Goal: Transaction & Acquisition: Purchase product/service

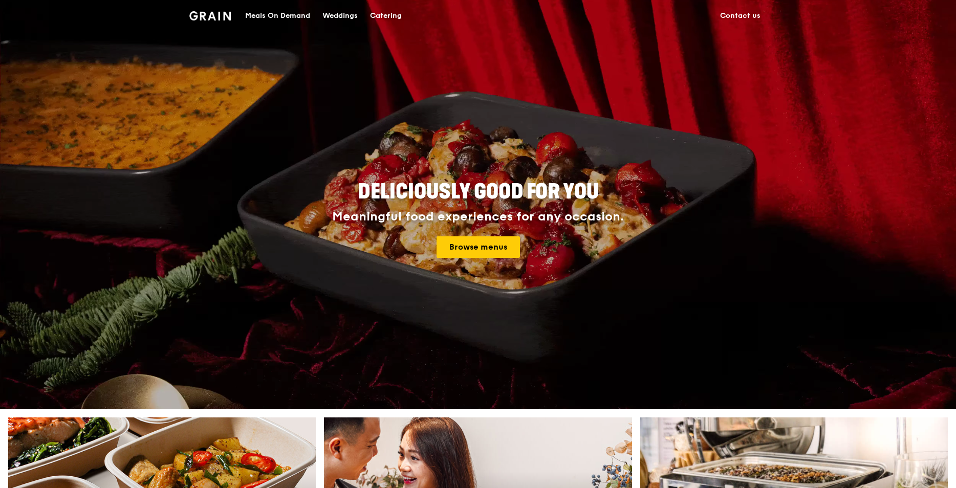
click at [381, 14] on div "Catering" at bounding box center [386, 16] width 32 height 31
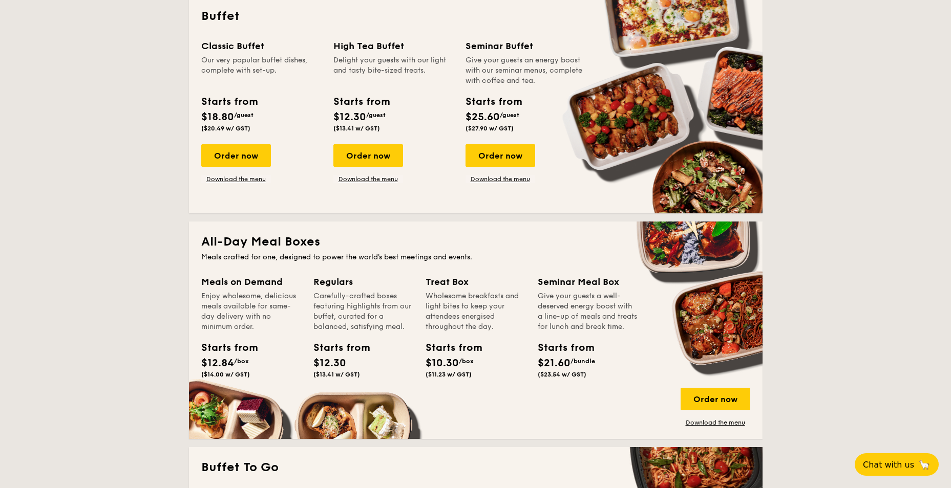
scroll to position [410, 0]
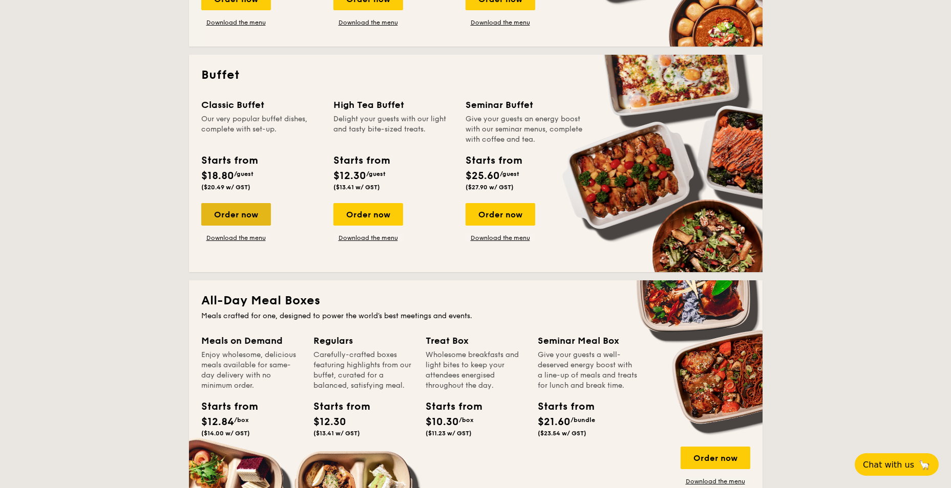
click at [243, 212] on div "Order now" at bounding box center [236, 214] width 70 height 23
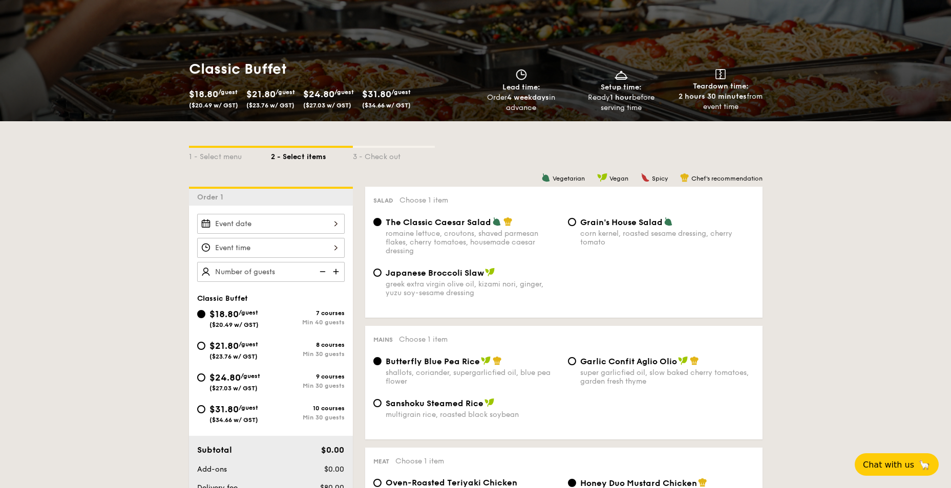
scroll to position [102, 0]
click at [569, 224] on input "Grain's House Salad corn kernel, roasted sesame dressing, cherry tomato" at bounding box center [572, 222] width 8 height 8
radio input "true"
click at [252, 242] on div at bounding box center [270, 248] width 147 height 20
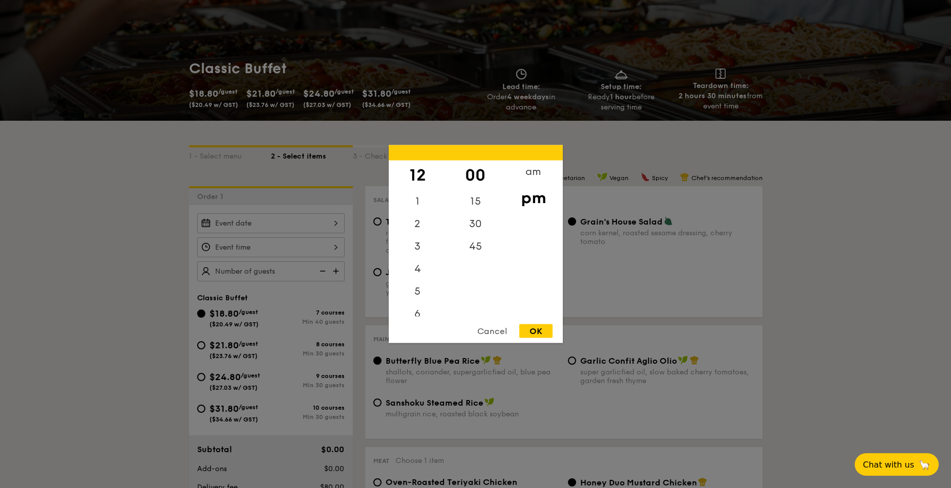
click at [540, 329] on div "OK" at bounding box center [535, 332] width 33 height 14
type input "12:00PM"
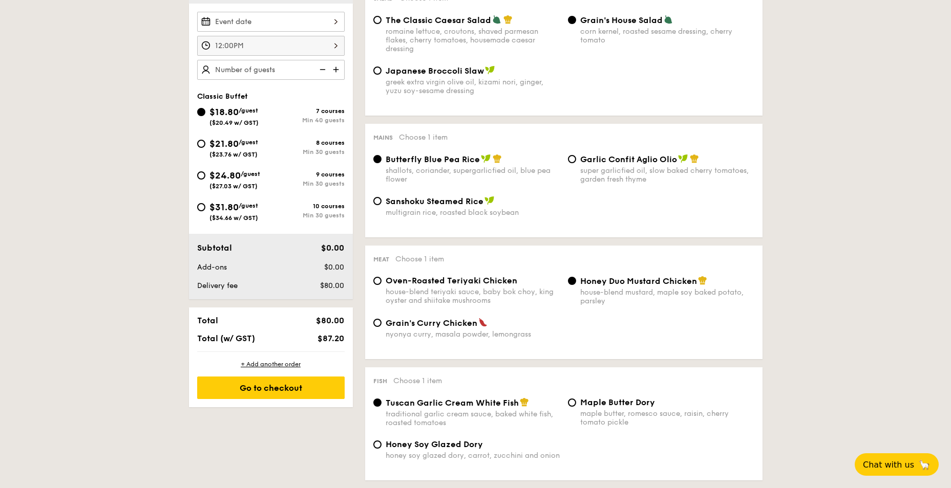
scroll to position [307, 0]
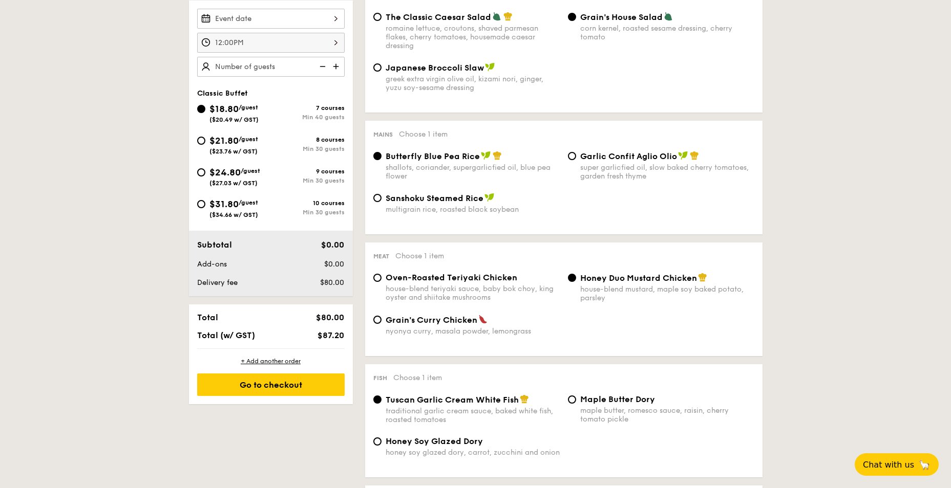
click at [609, 154] on span "Garlic Confit Aglio Olio" at bounding box center [628, 157] width 97 height 10
click at [576, 154] on input "Garlic Confit Aglio Olio super garlicfied oil, slow baked cherry tomatoes, gard…" at bounding box center [572, 156] width 8 height 8
radio input "true"
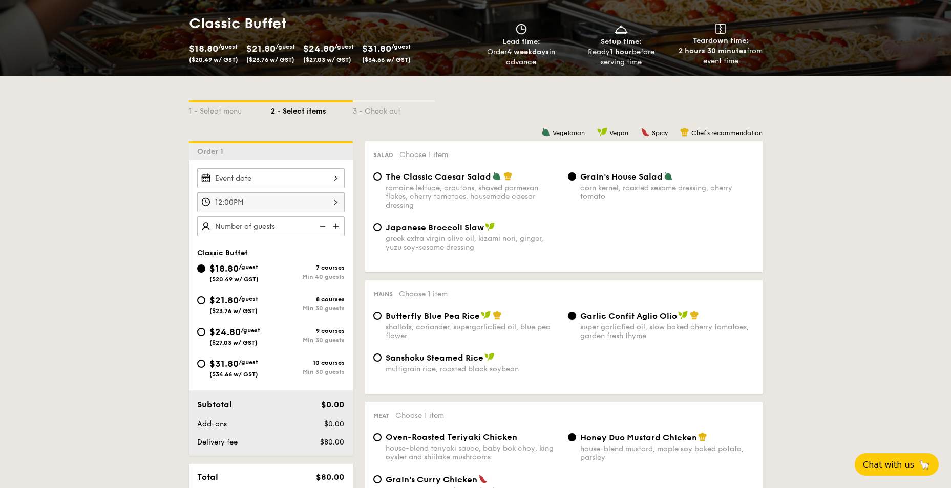
scroll to position [154, 0]
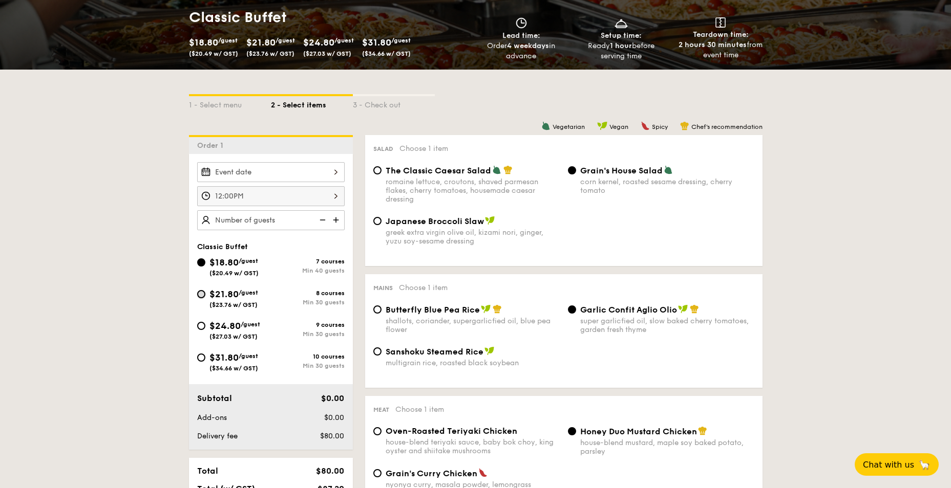
click at [204, 296] on input "$21.80 /guest ($23.76 w/ GST) 8 courses Min 30 guests" at bounding box center [201, 294] width 8 height 8
radio input "true"
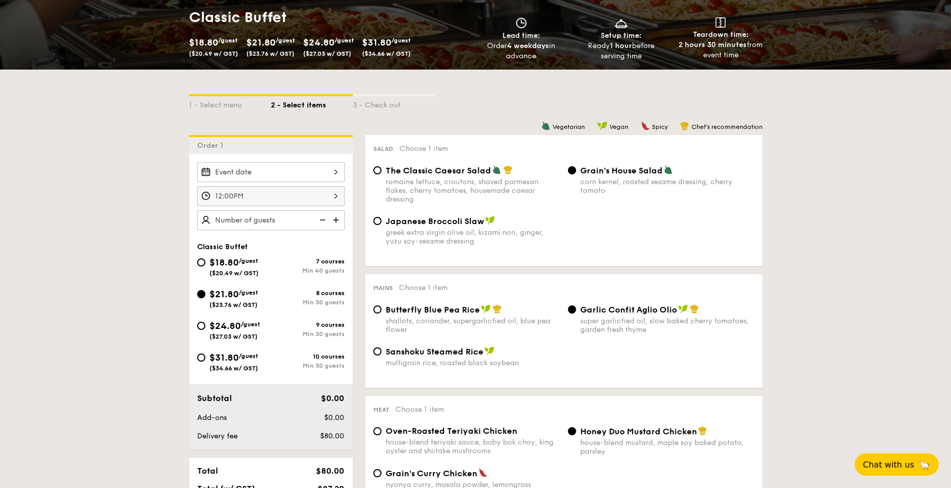
radio input "true"
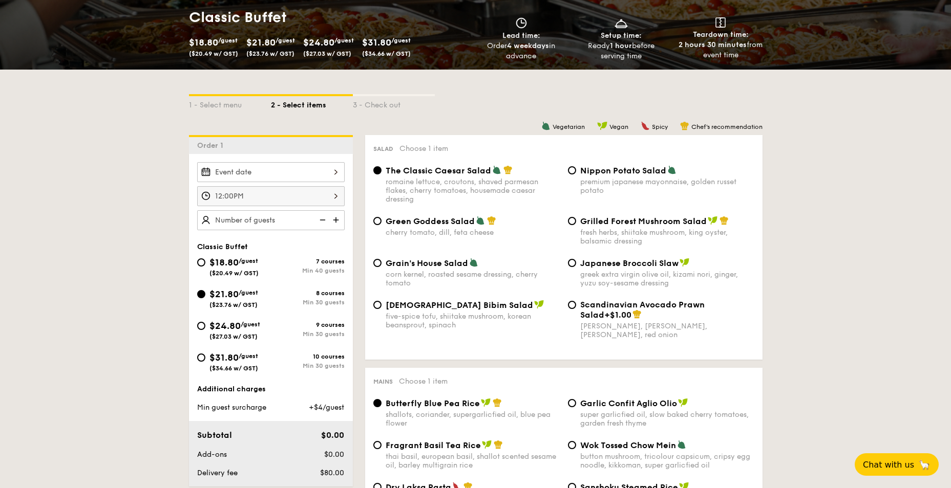
click at [272, 176] on div at bounding box center [270, 172] width 147 height 20
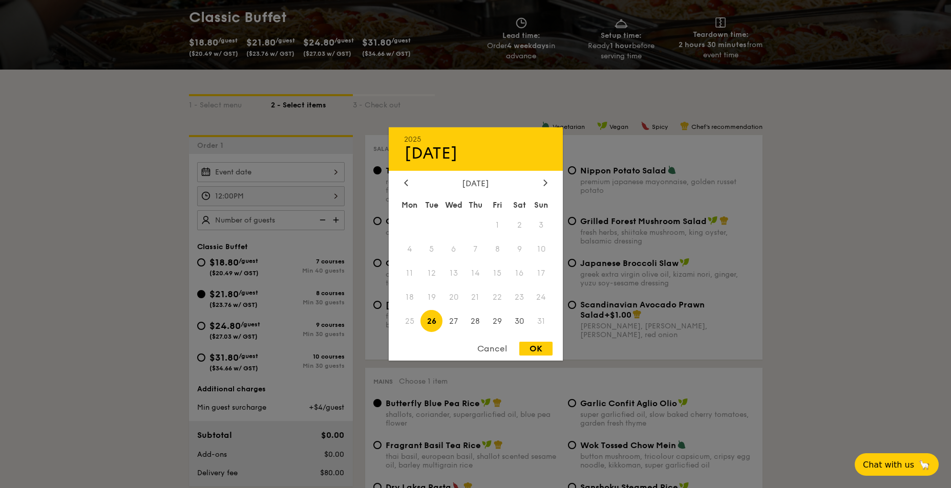
click at [488, 351] on div "Cancel" at bounding box center [492, 349] width 50 height 14
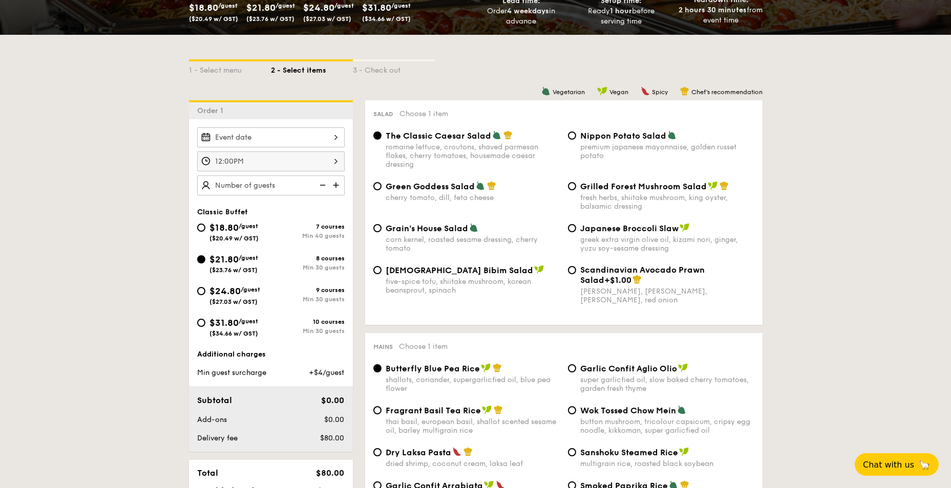
scroll to position [205, 0]
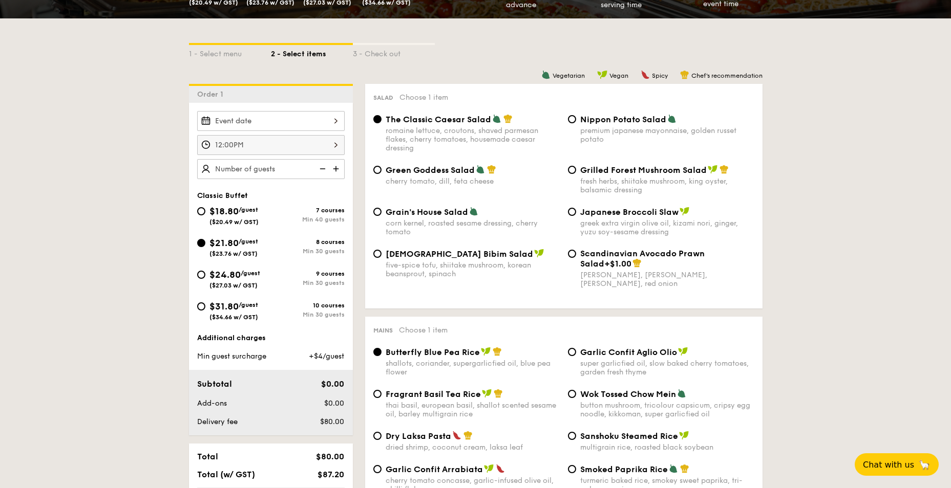
click at [637, 122] on span "Nippon Potato Salad" at bounding box center [623, 120] width 86 height 10
click at [576, 122] on input "Nippon Potato Salad premium japanese mayonnaise, golden russet potato" at bounding box center [572, 119] width 8 height 8
radio input "true"
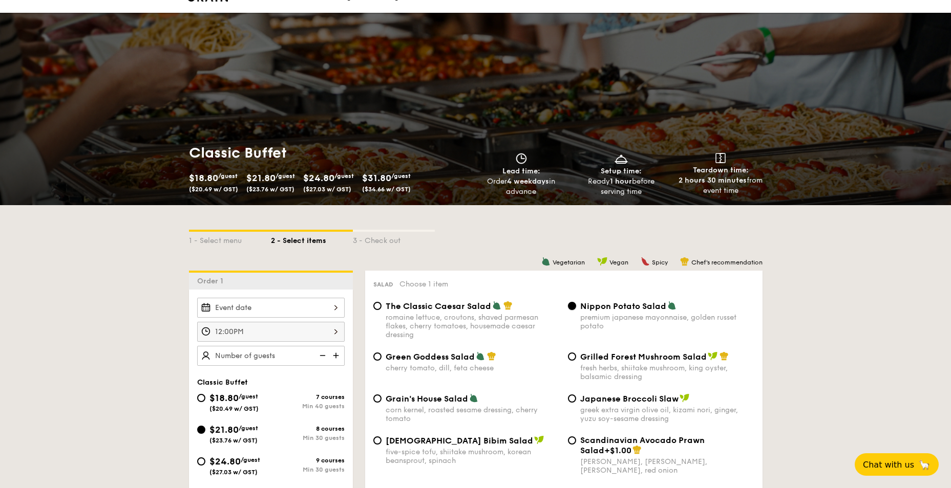
scroll to position [0, 0]
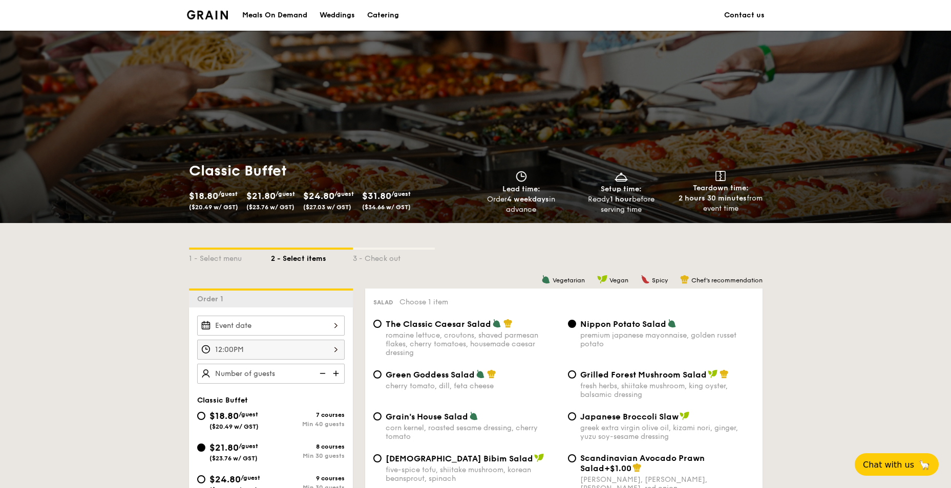
click at [386, 12] on div "Catering" at bounding box center [383, 15] width 32 height 31
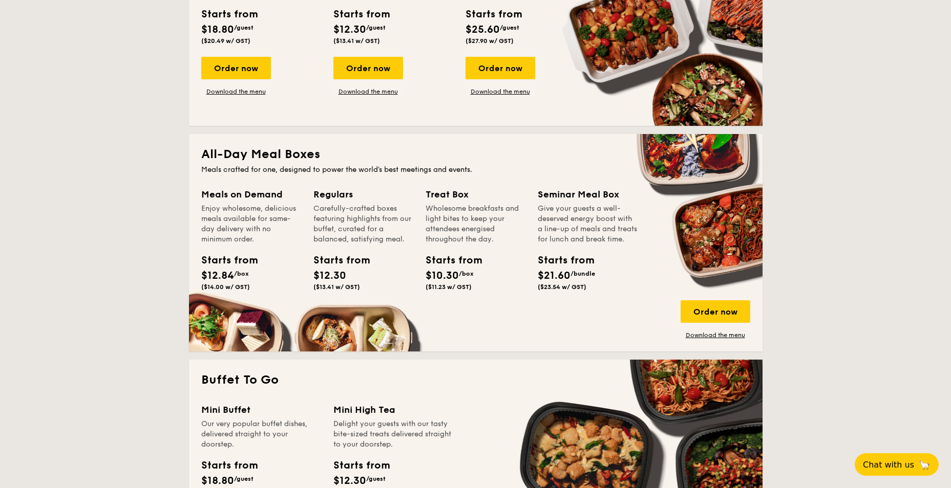
scroll to position [563, 0]
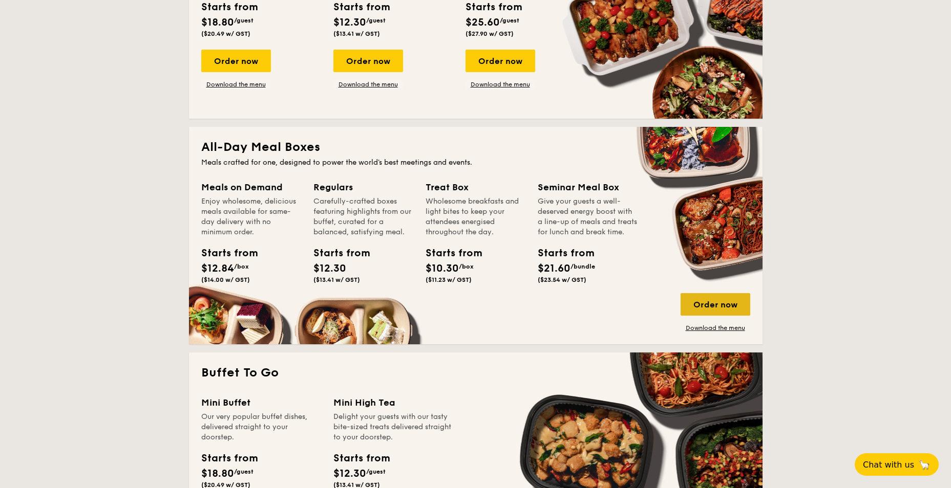
click at [715, 302] on div "Order now" at bounding box center [715, 304] width 70 height 23
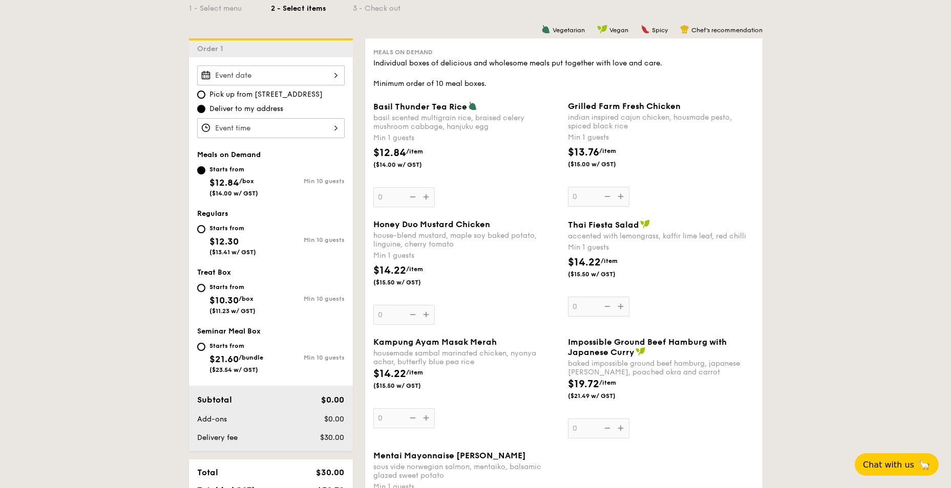
scroll to position [256, 0]
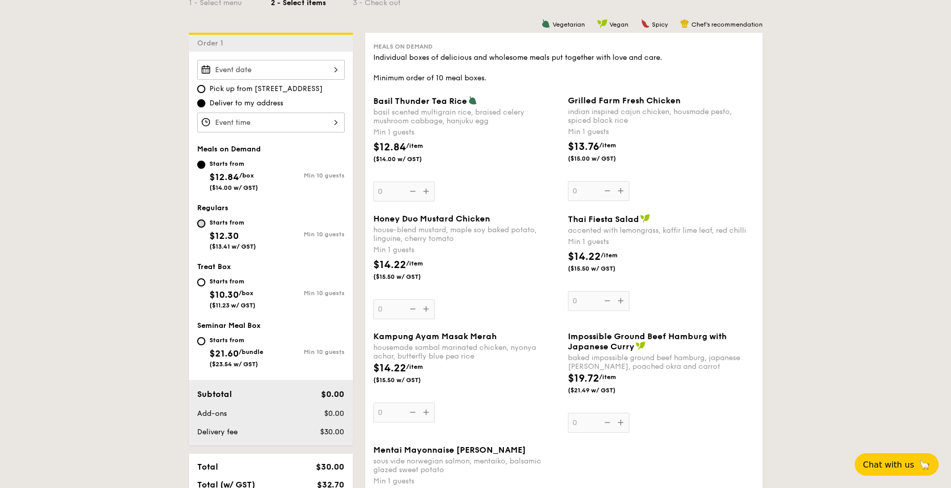
click at [202, 224] on input "Starts from $12.30 ($13.41 w/ GST) Min 10 guests" at bounding box center [201, 224] width 8 height 8
radio input "true"
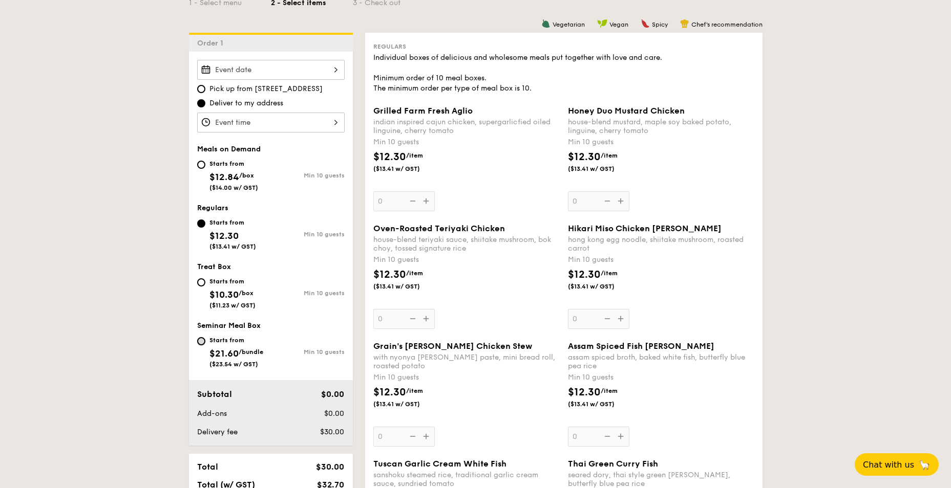
click at [203, 340] on input "Starts from $21.60 /bundle ($23.54 w/ GST) Min 10 guests" at bounding box center [201, 341] width 8 height 8
radio input "true"
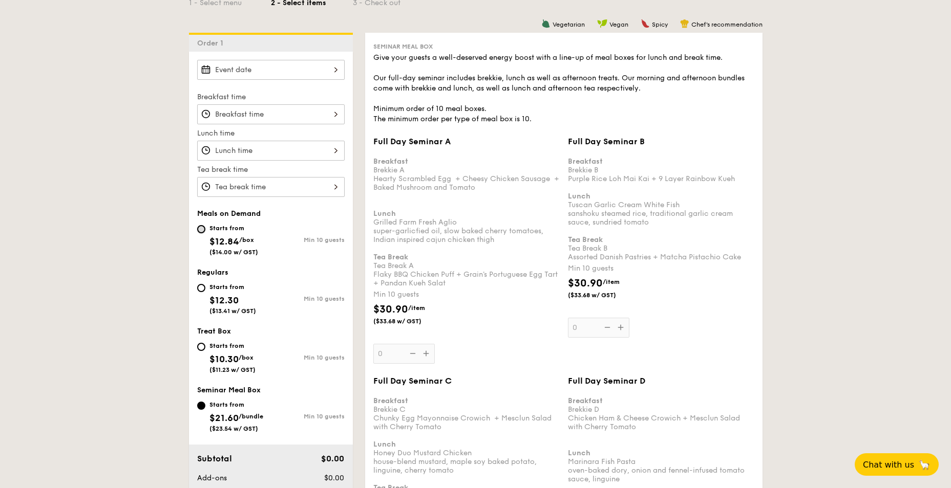
click at [198, 231] on input "Starts from $12.84 /box ($14.00 w/ GST) Min 10 guests" at bounding box center [201, 229] width 8 height 8
radio input "true"
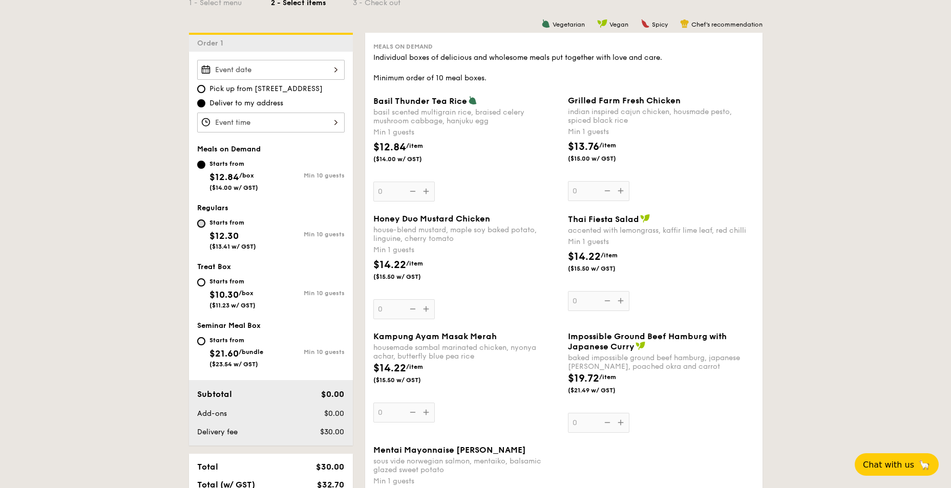
click at [200, 226] on input "Starts from $12.30 ($13.41 w/ GST) Min 10 guests" at bounding box center [201, 224] width 8 height 8
radio input "true"
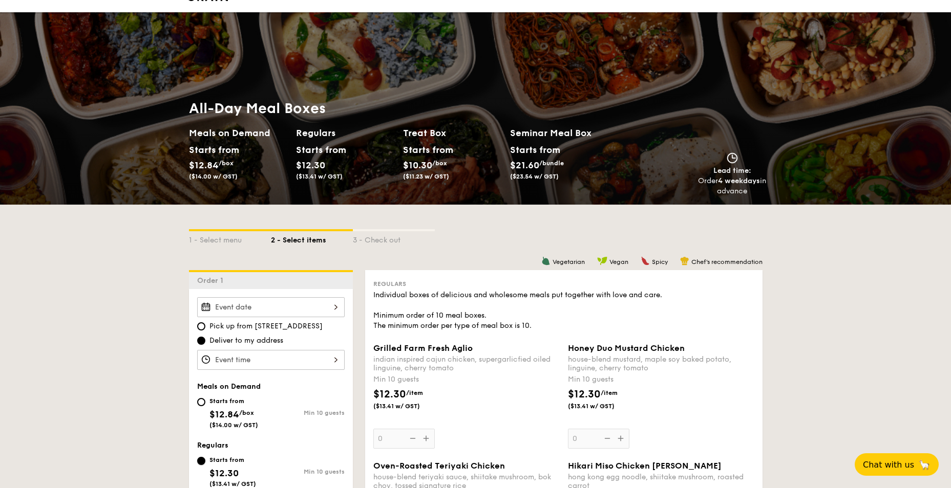
scroll to position [0, 0]
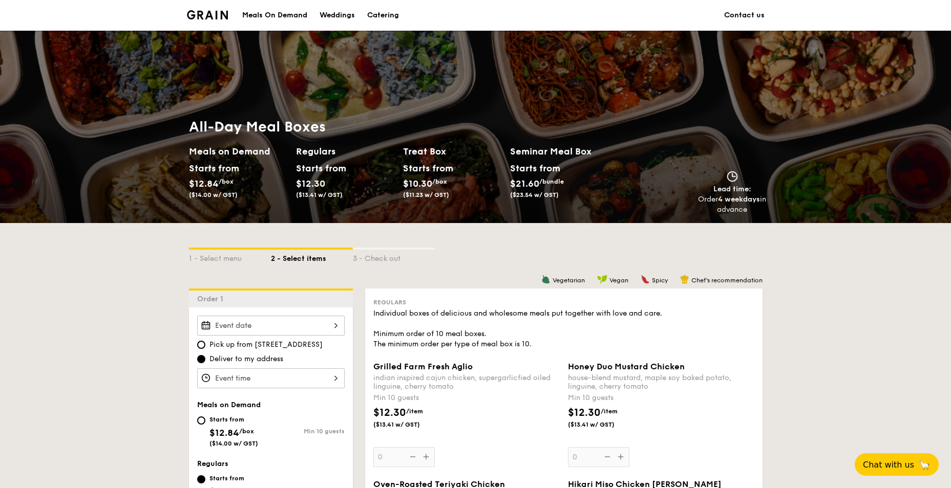
click at [371, 14] on div "Catering" at bounding box center [383, 15] width 32 height 31
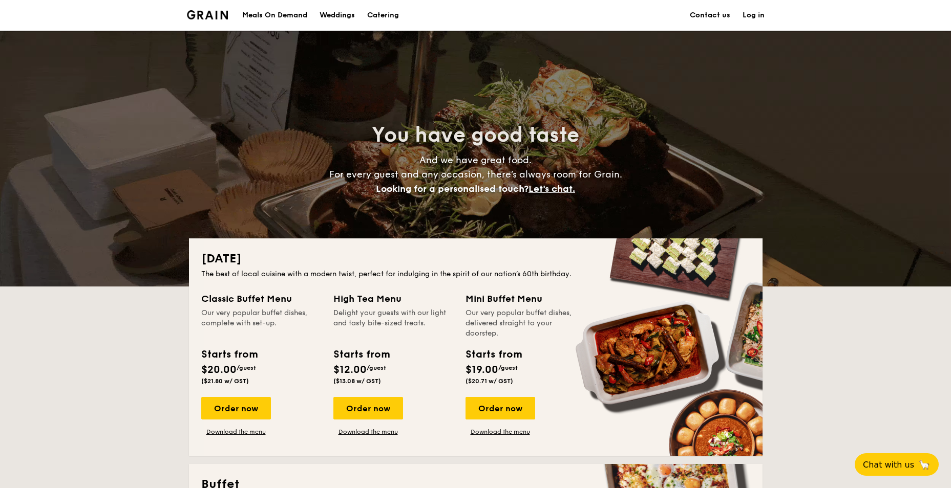
click at [268, 13] on div "Meals On Demand" at bounding box center [274, 15] width 65 height 31
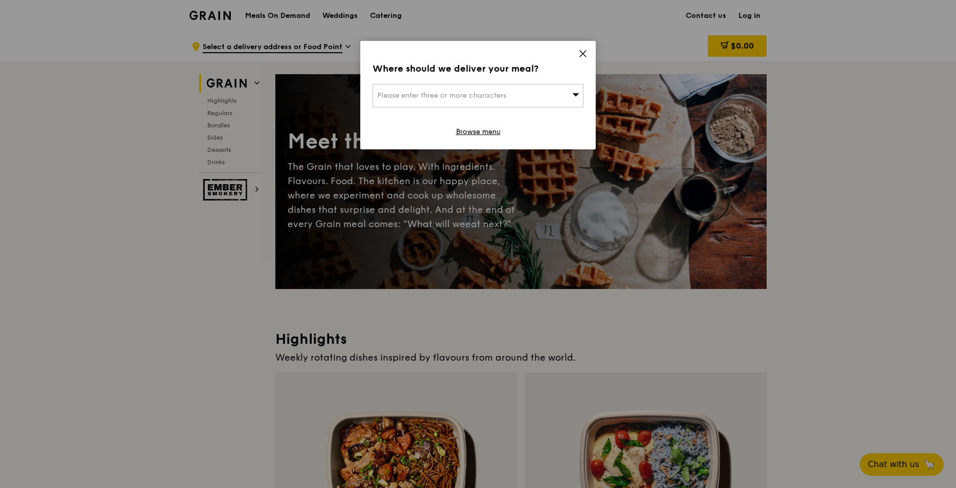
click at [534, 92] on div "Please enter three or more characters" at bounding box center [478, 96] width 211 height 24
type input "c"
click at [589, 55] on div "Where should we deliver your meal? Please enter three or more characters Please…" at bounding box center [478, 95] width 236 height 109
click at [586, 45] on div "Where should we deliver your meal? Please enter three or more characters Browse…" at bounding box center [478, 95] width 236 height 109
click at [585, 51] on icon at bounding box center [583, 53] width 9 height 9
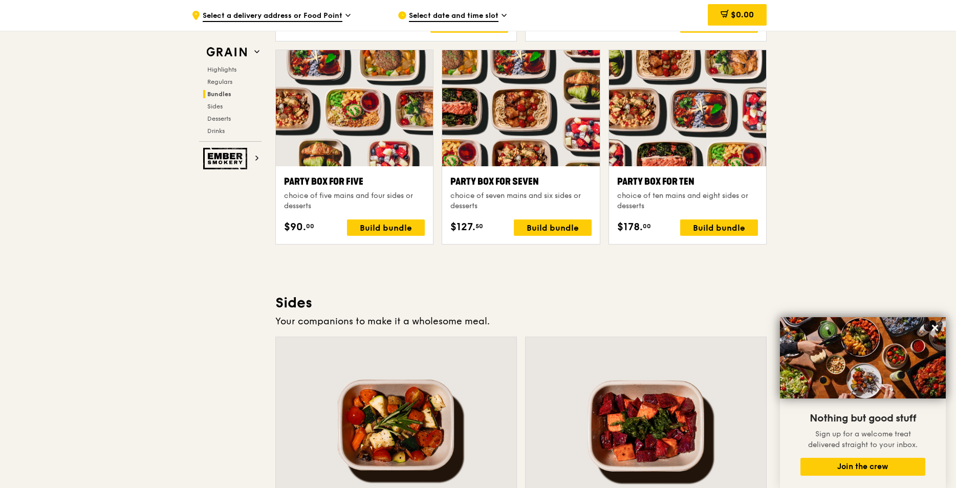
scroll to position [2099, 0]
